Goal: Go to known website: Go to known website

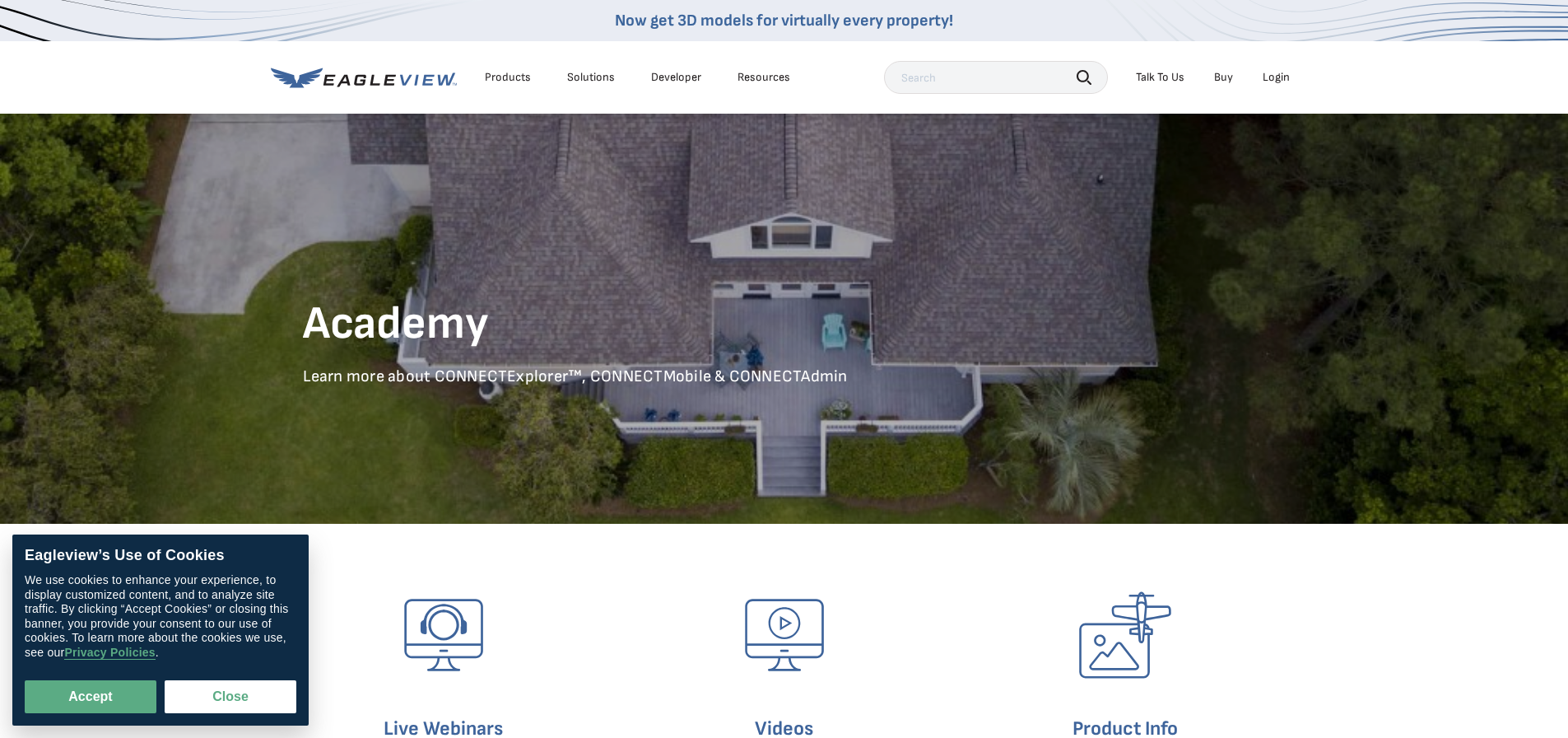
click at [1276, 80] on div "Login" at bounding box center [1276, 77] width 27 height 15
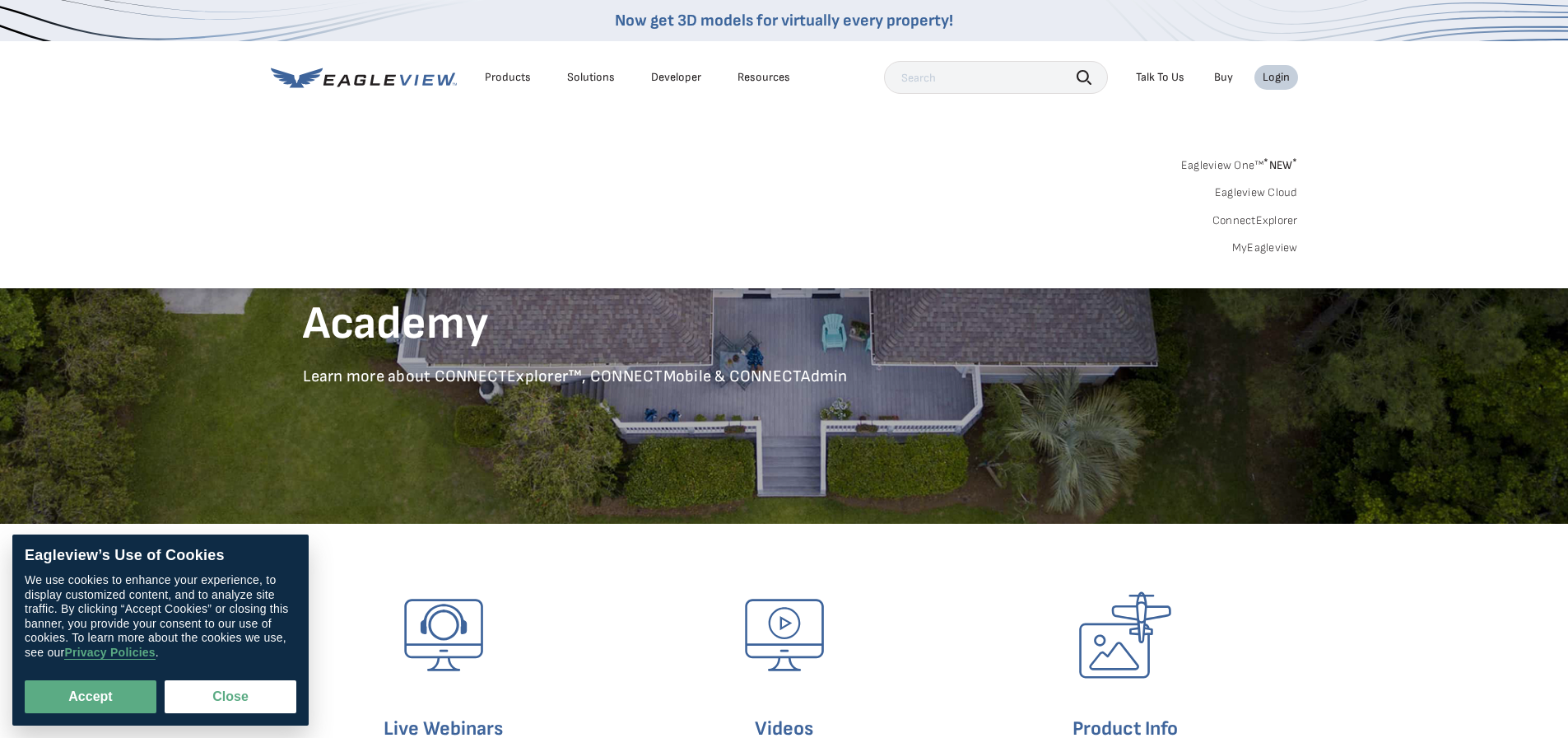
click at [1263, 223] on link "ConnectExplorer" at bounding box center [1255, 220] width 85 height 15
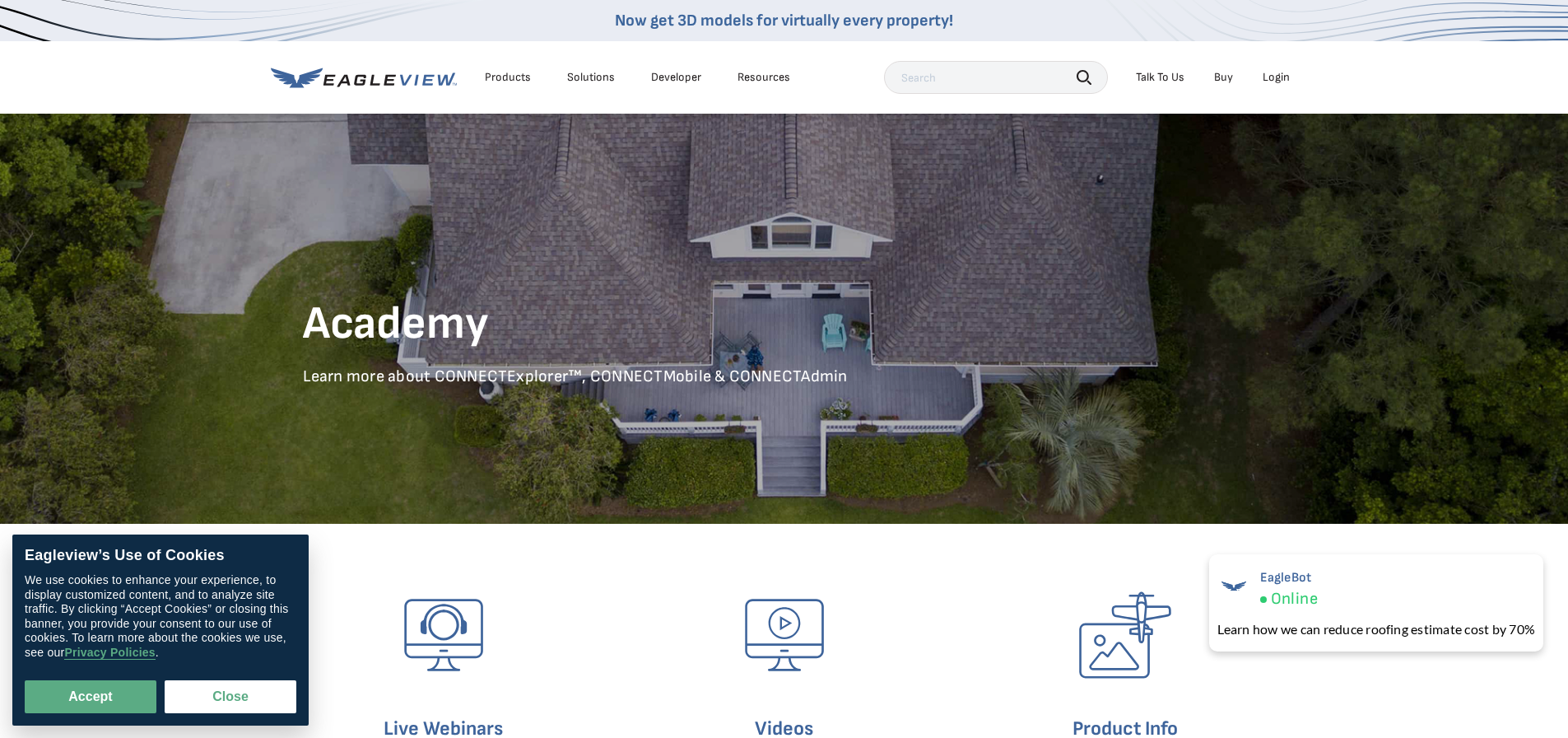
click at [1271, 74] on div "Login" at bounding box center [1276, 77] width 27 height 15
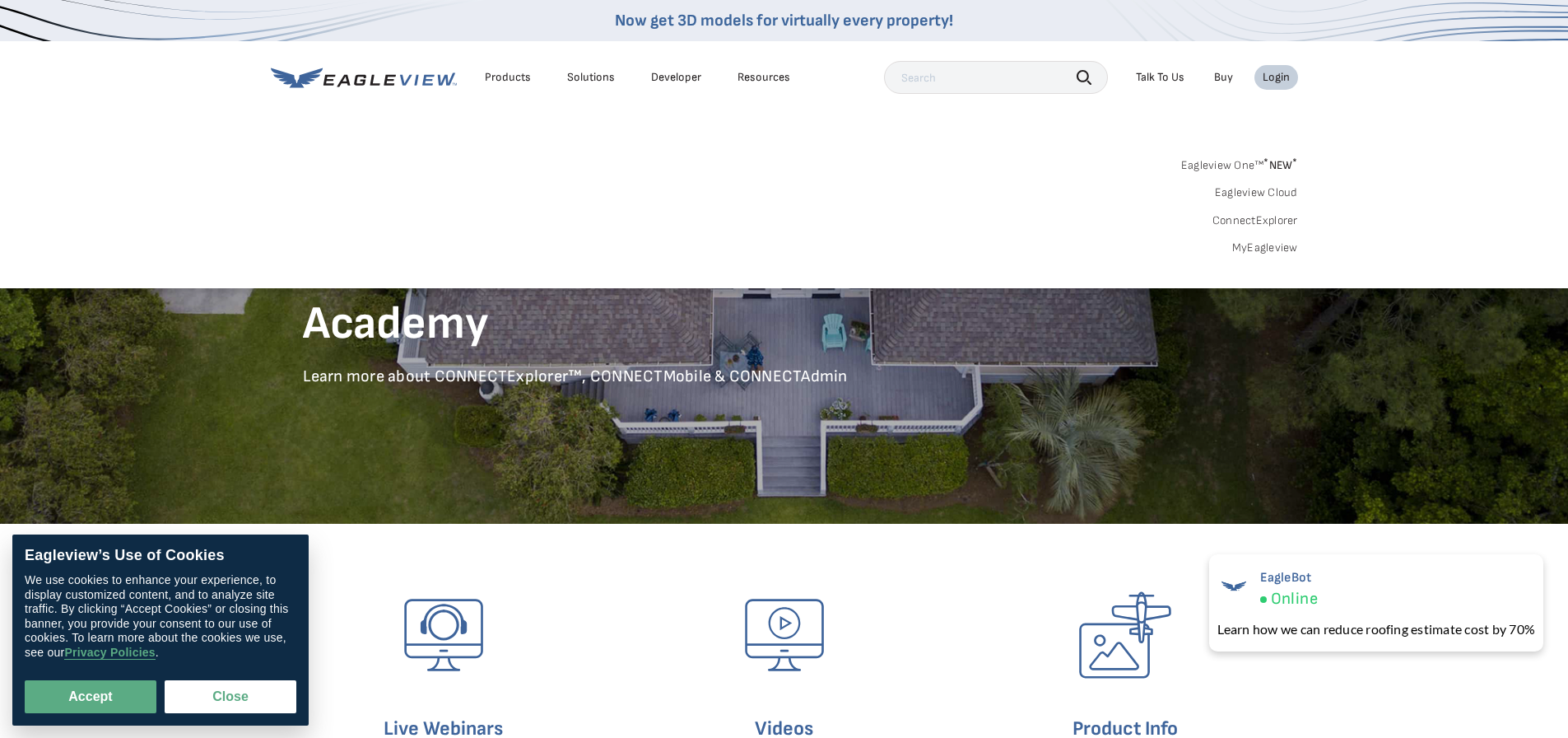
click at [1253, 166] on link "Eagleview One™ * NEW *" at bounding box center [1239, 162] width 117 height 19
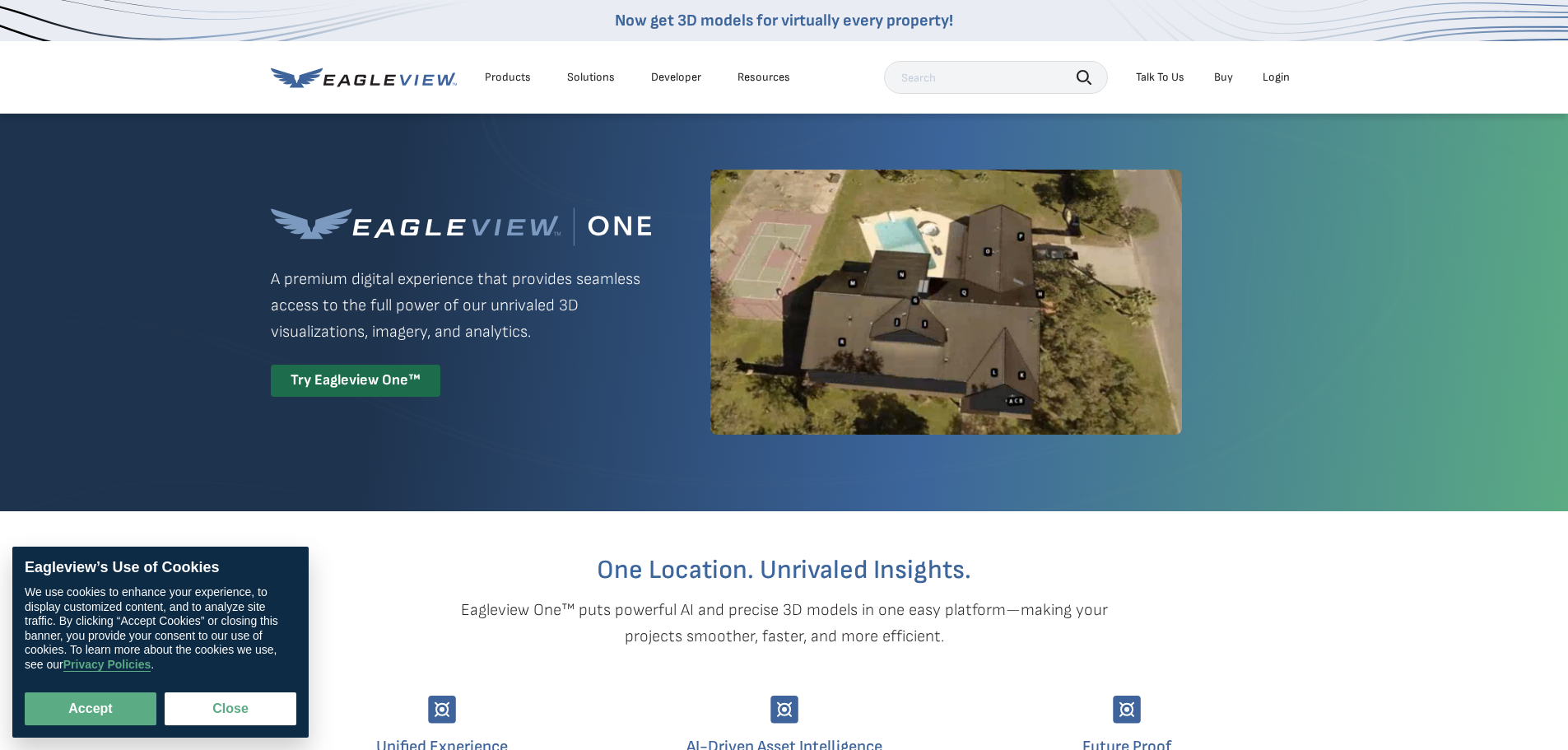
click at [1266, 71] on div "Login" at bounding box center [1276, 77] width 27 height 15
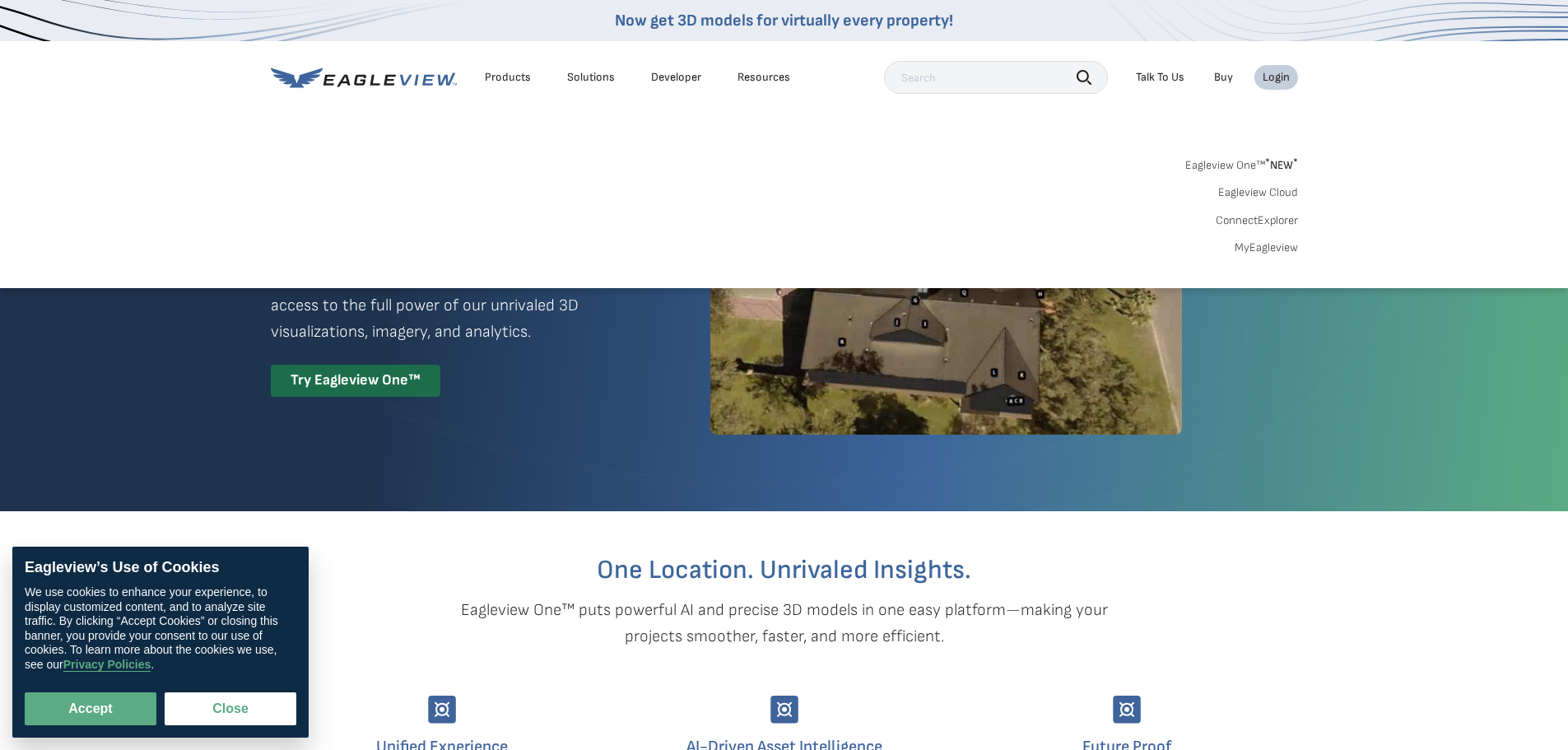
click at [1240, 221] on link "ConnectExplorer" at bounding box center [1257, 220] width 82 height 15
